Goal: Use online tool/utility: Utilize a website feature to perform a specific function

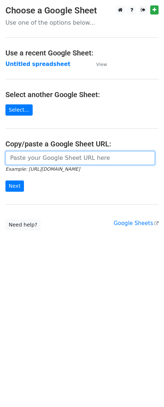
drag, startPoint x: 0, startPoint y: 0, endPoint x: 34, endPoint y: 159, distance: 162.1
click at [34, 159] on input "url" at bounding box center [79, 158] width 149 height 14
paste input "https://docs.google.com/spreadsheets/d/1MK5i-10pNGICyr4d-1PxSnpKUvp2WP_sR55tc8t…"
type input "https://docs.google.com/spreadsheets/d/1MK5i-10pNGICyr4d-1PxSnpKUvp2WP_sR55tc8t…"
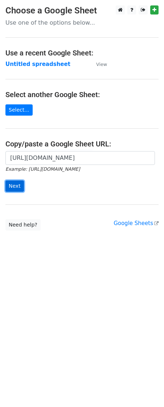
scroll to position [0, 0]
click at [12, 185] on input "Next" at bounding box center [14, 185] width 18 height 11
